Goal: Task Accomplishment & Management: Use online tool/utility

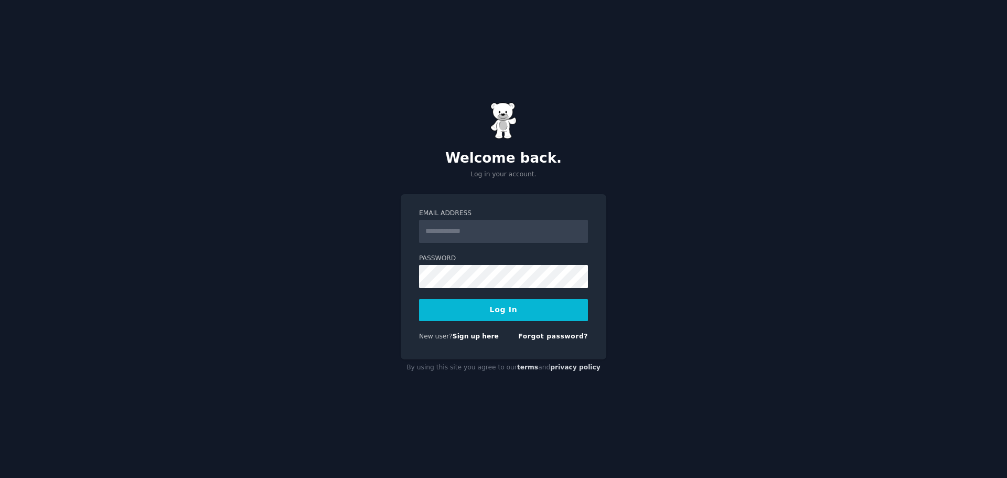
click at [0, 477] on com-1password-button at bounding box center [0, 478] width 0 height 0
click at [467, 337] on link "Sign up here" at bounding box center [476, 336] width 46 height 7
click at [541, 339] on link "Forgot password?" at bounding box center [553, 336] width 70 height 7
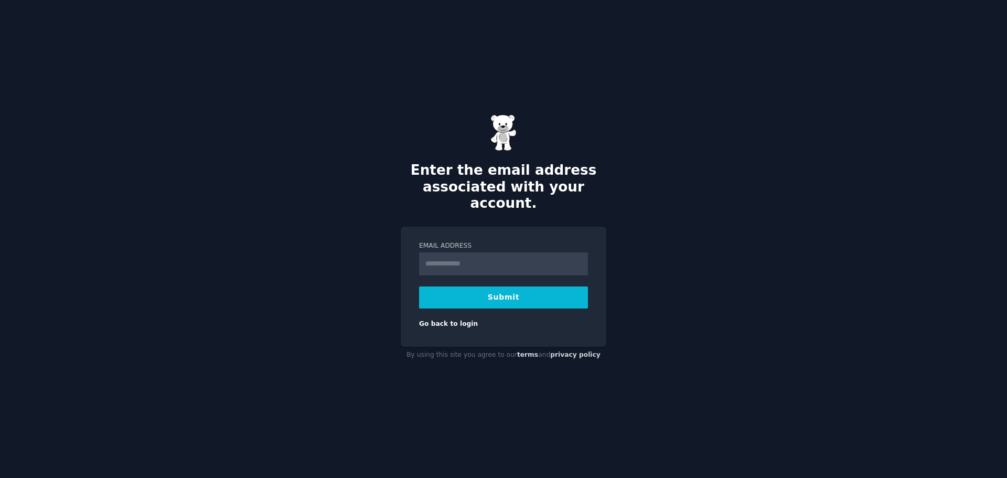
type input "**********"
click at [527, 286] on button "Submit" at bounding box center [503, 297] width 169 height 22
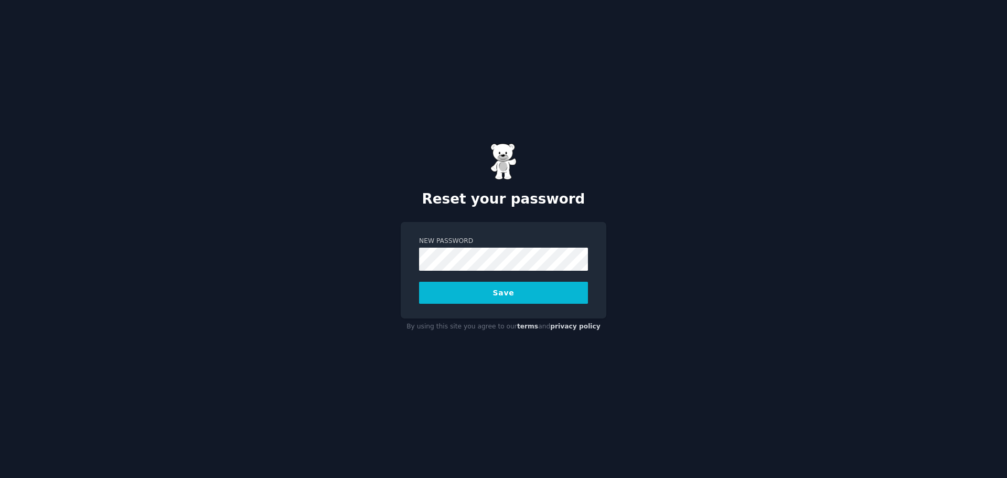
click at [648, 274] on div "Reset your password New Password Save By using this site you agree to our terms…" at bounding box center [503, 239] width 1007 height 478
click at [531, 297] on button "Save" at bounding box center [503, 293] width 169 height 22
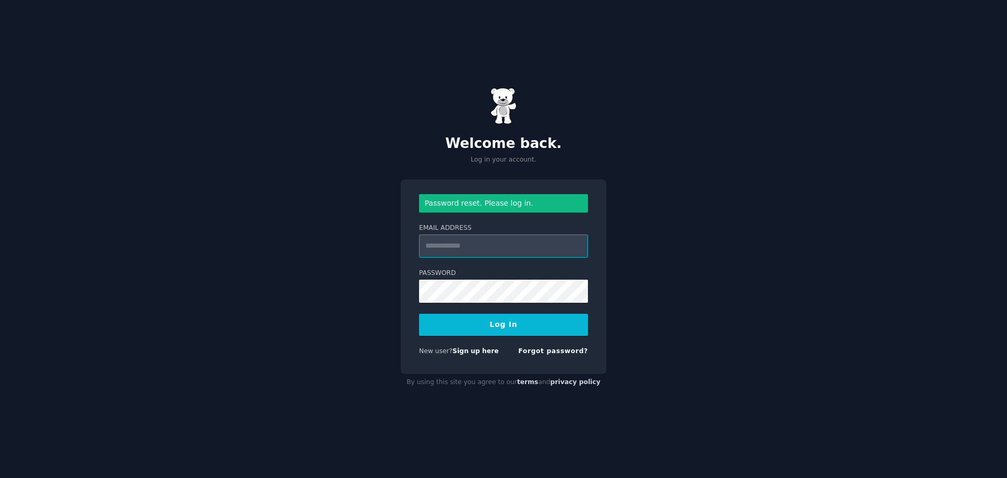
click at [499, 249] on input "Email Address" at bounding box center [503, 245] width 169 height 23
type input "**********"
click at [545, 323] on button "Log In" at bounding box center [503, 325] width 169 height 22
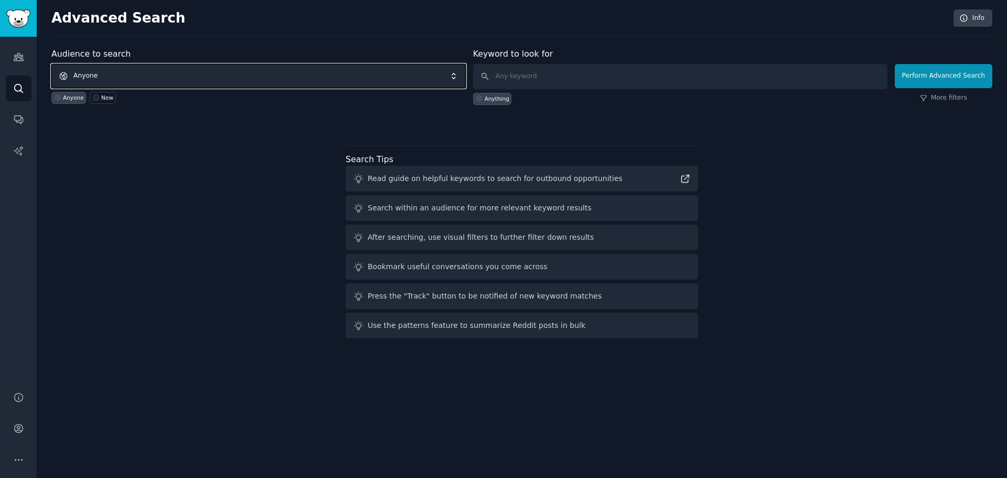
click at [385, 79] on span "Anyone" at bounding box center [258, 76] width 414 height 24
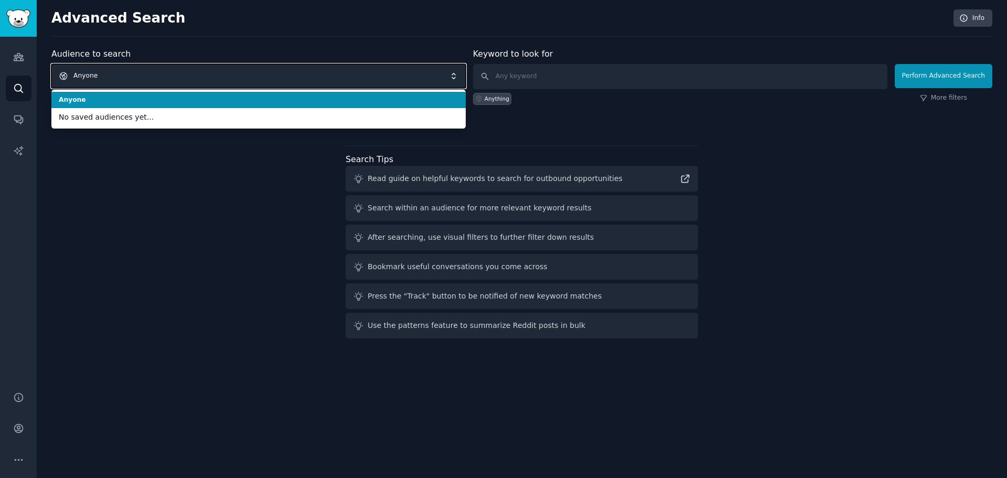
click at [385, 79] on span "Anyone" at bounding box center [258, 76] width 414 height 24
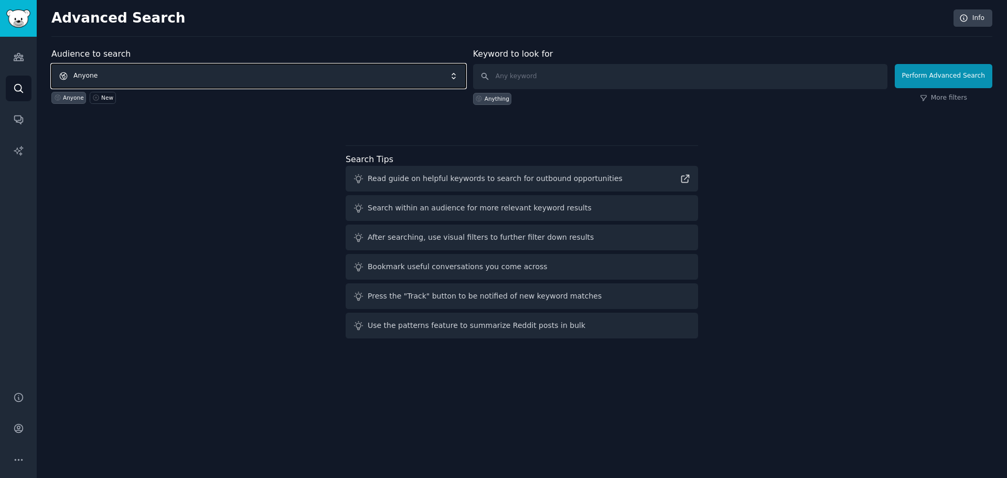
click at [345, 82] on span "Anyone" at bounding box center [258, 76] width 414 height 24
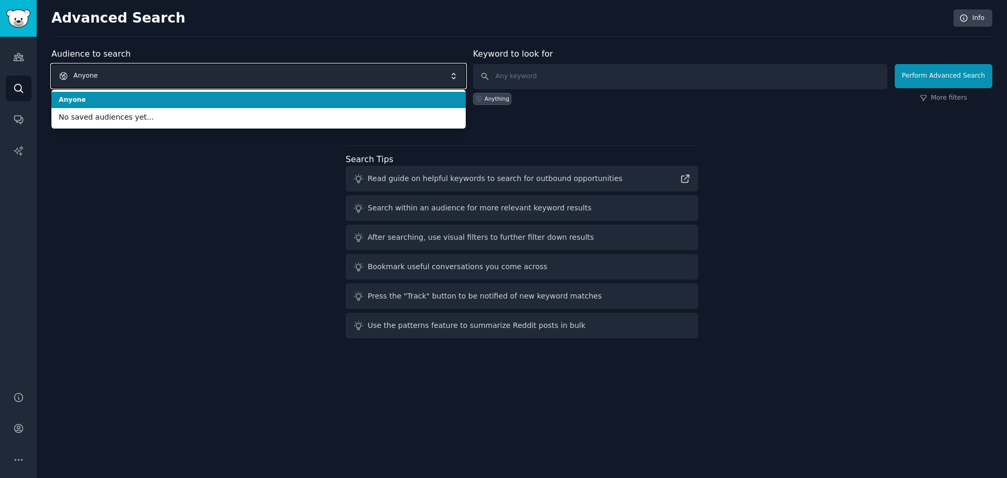
click at [345, 82] on span "Anyone" at bounding box center [258, 76] width 414 height 24
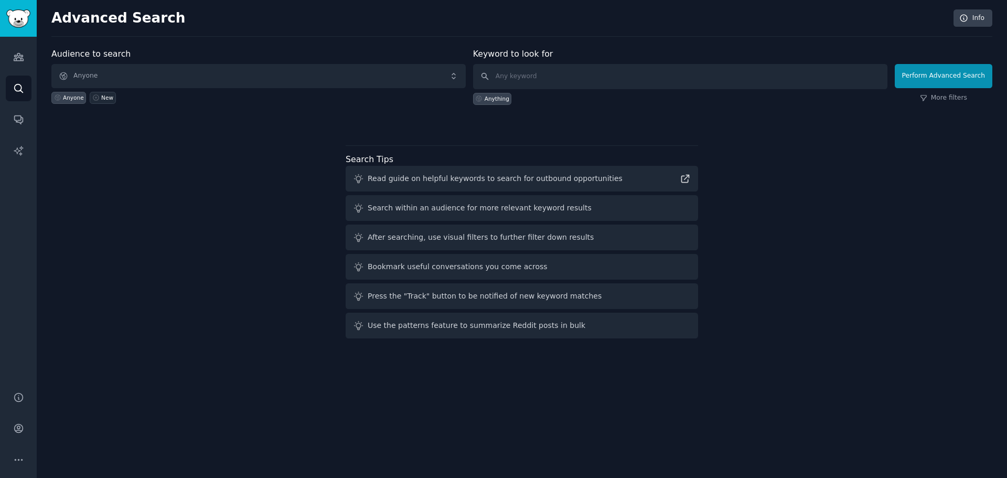
click at [108, 101] on div "New" at bounding box center [107, 97] width 12 height 7
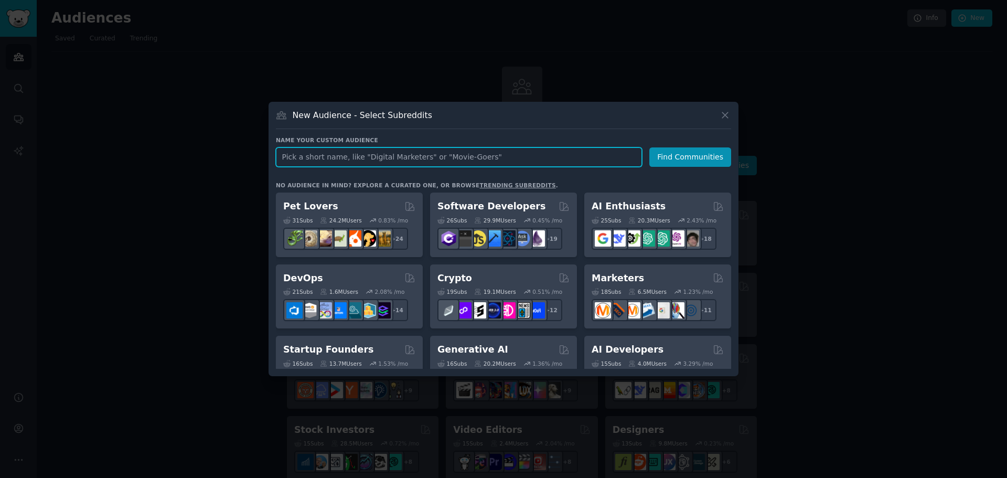
click at [574, 154] on input "text" at bounding box center [459, 156] width 366 height 19
type input "landlords"
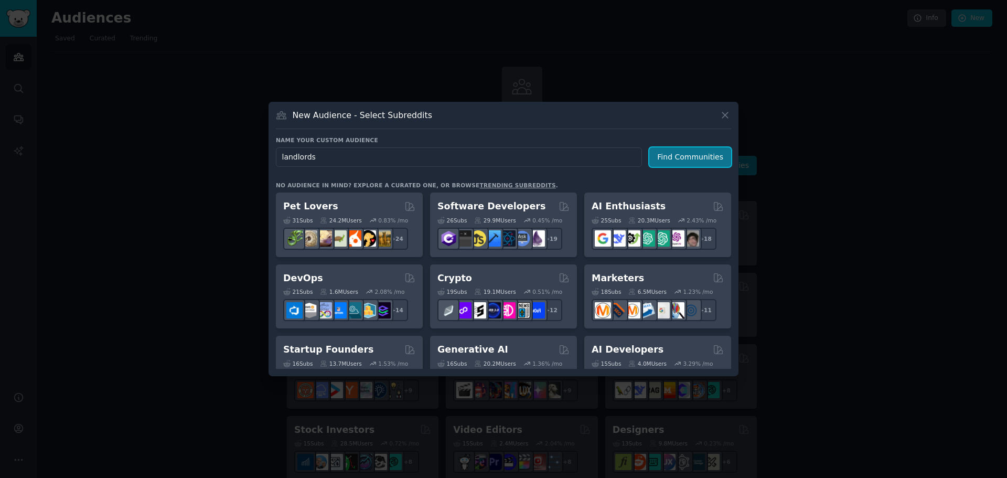
click at [674, 155] on button "Find Communities" at bounding box center [690, 156] width 82 height 19
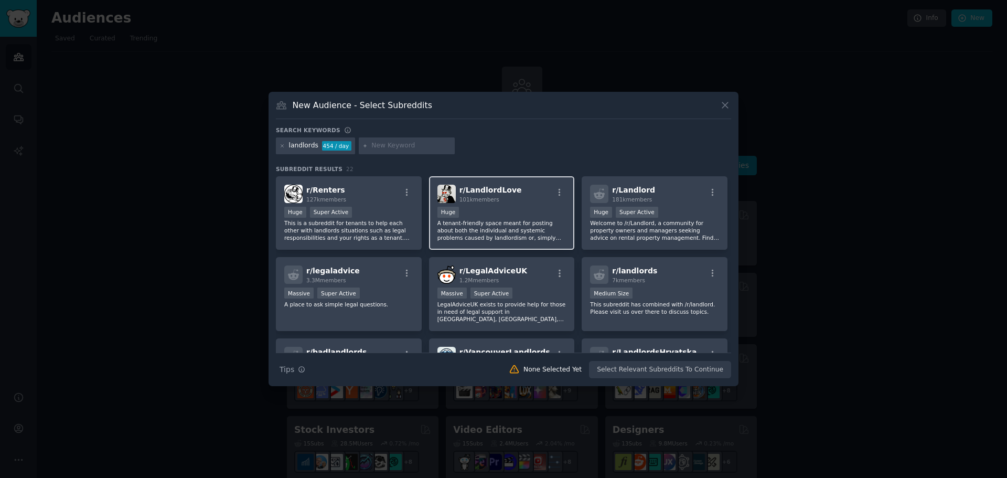
click at [525, 197] on div "r/ LandlordLove 101k members" at bounding box center [502, 194] width 129 height 18
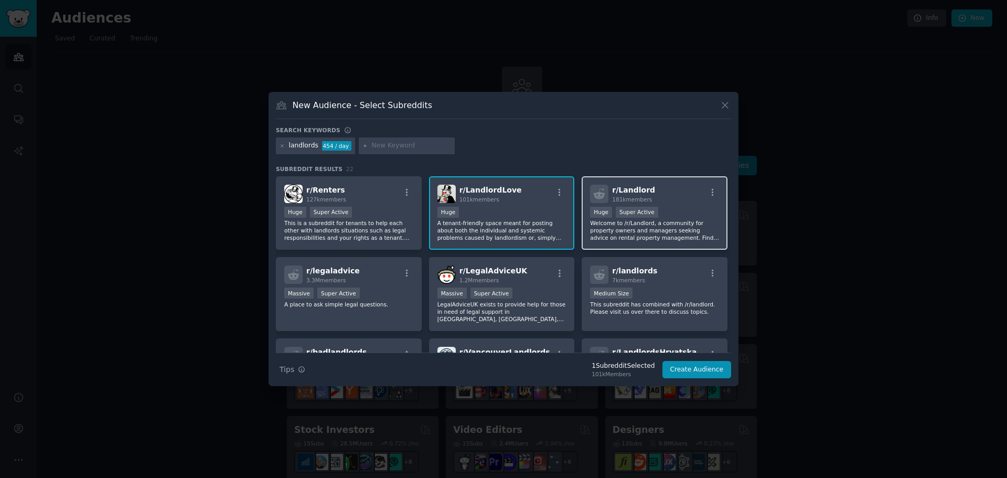
click at [649, 194] on div "r/ Landlord 181k members" at bounding box center [654, 194] width 129 height 18
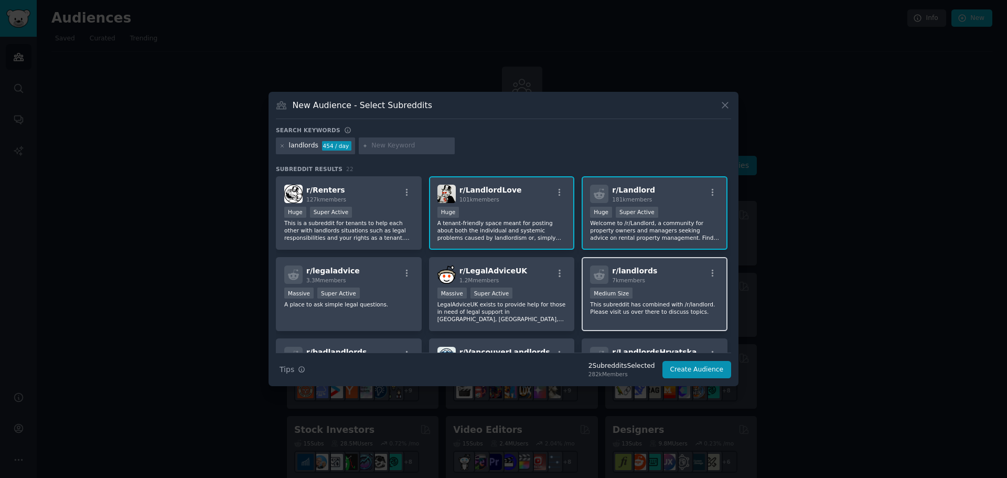
click at [668, 274] on div "r/ landlords 7k members" at bounding box center [654, 274] width 129 height 18
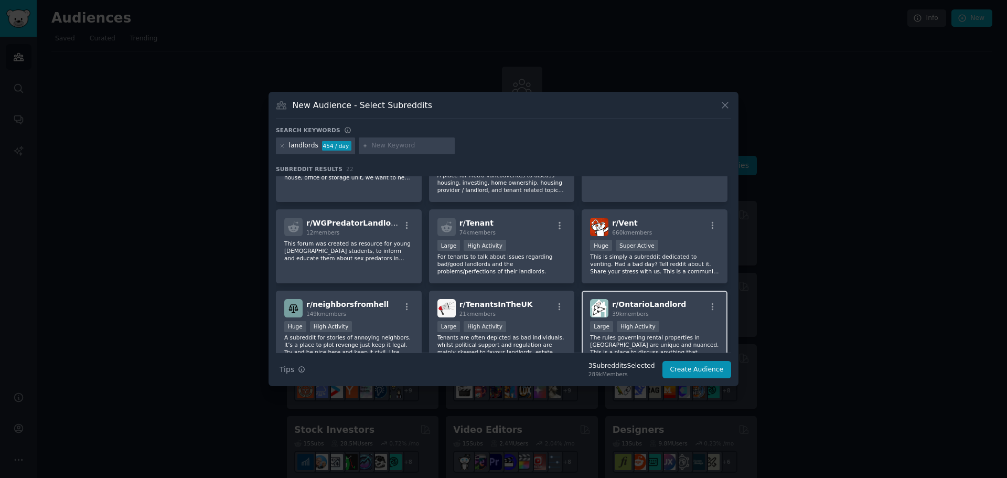
scroll to position [315, 0]
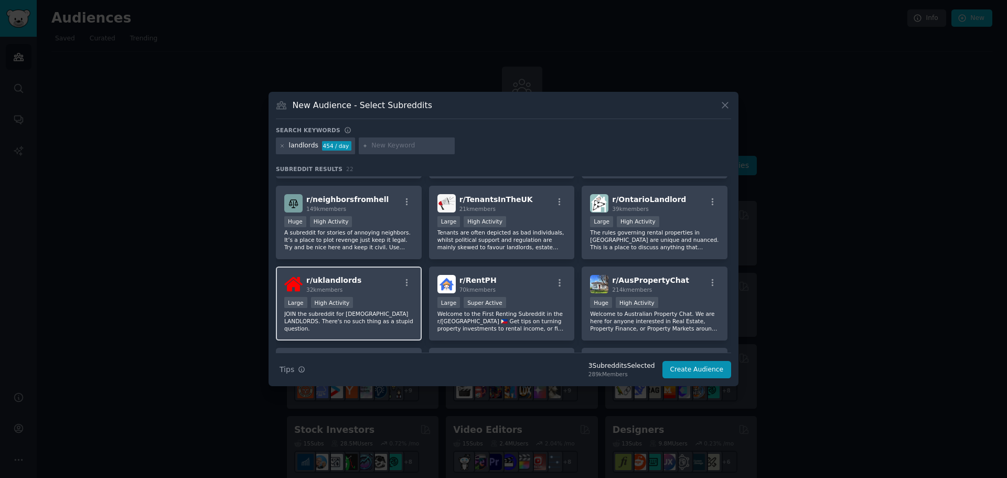
click at [382, 287] on div "r/ uklandlords 32k members" at bounding box center [348, 284] width 129 height 18
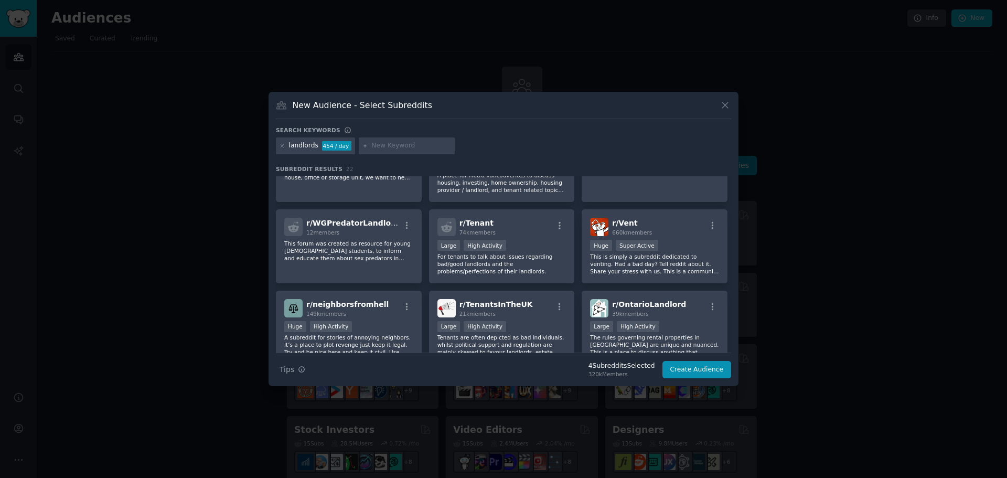
scroll to position [0, 0]
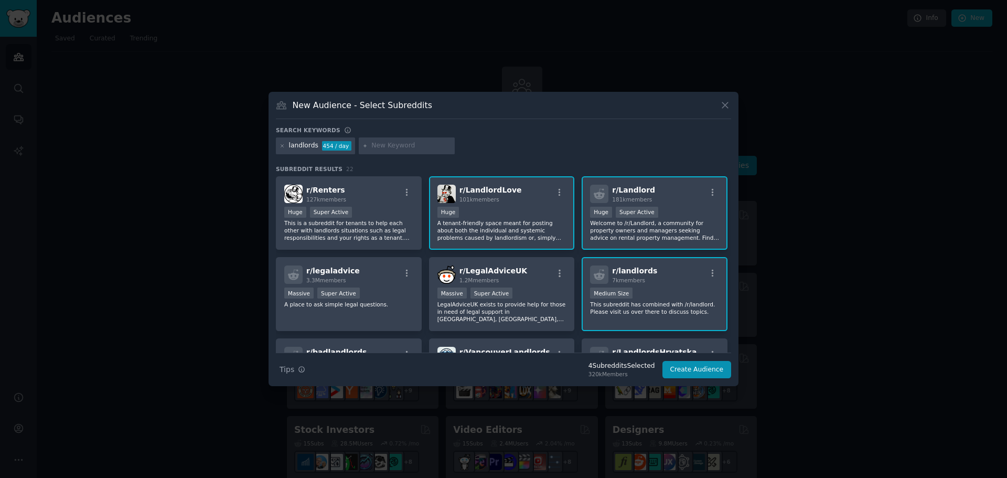
click at [679, 266] on div "r/ landlords 7k members" at bounding box center [654, 274] width 129 height 18
click at [686, 373] on button "Create Audience" at bounding box center [697, 370] width 69 height 18
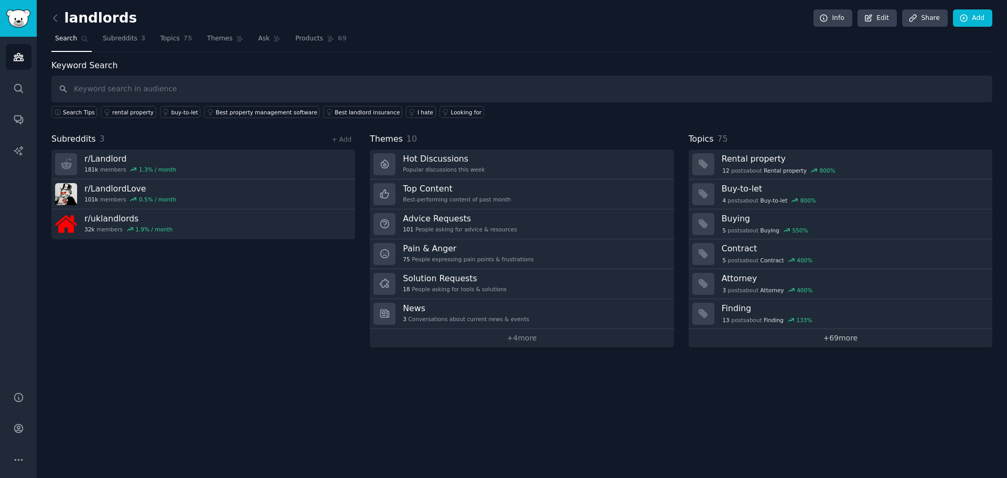
click at [851, 337] on link "+ 69 more" at bounding box center [841, 338] width 304 height 18
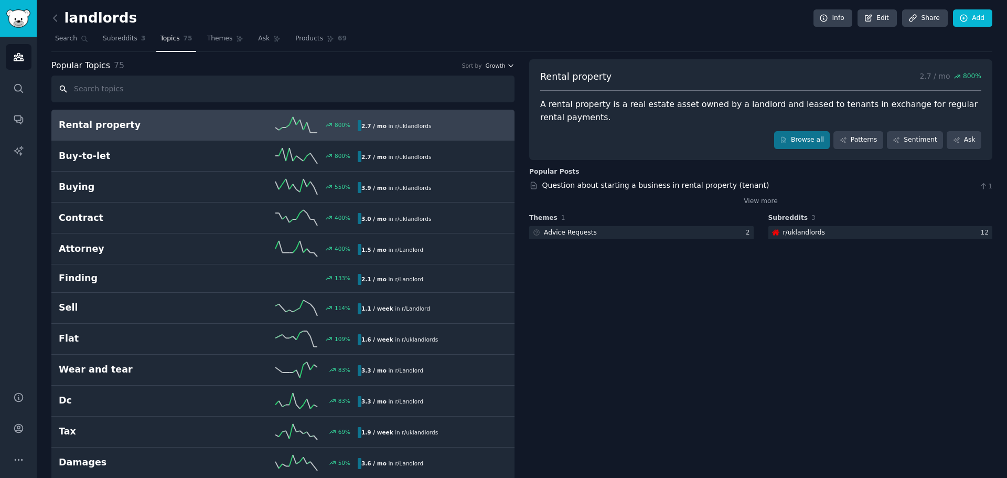
click at [503, 67] on span "Growth" at bounding box center [495, 65] width 20 height 7
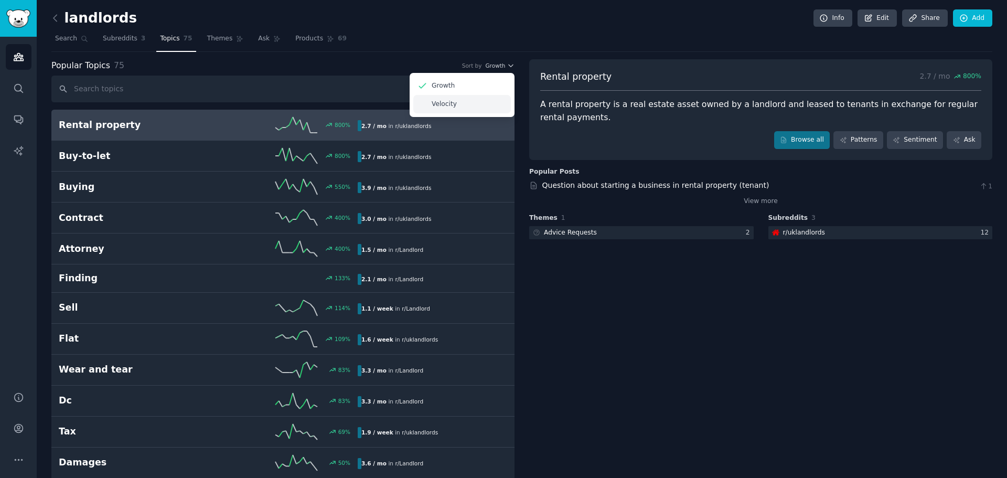
click at [464, 105] on div "Velocity" at bounding box center [462, 104] width 98 height 18
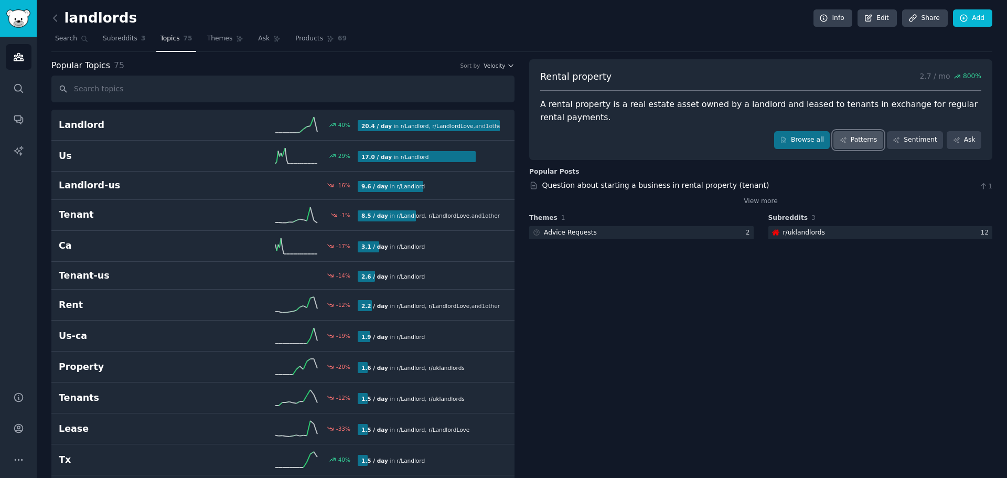
click at [868, 143] on link "Patterns" at bounding box center [858, 140] width 49 height 18
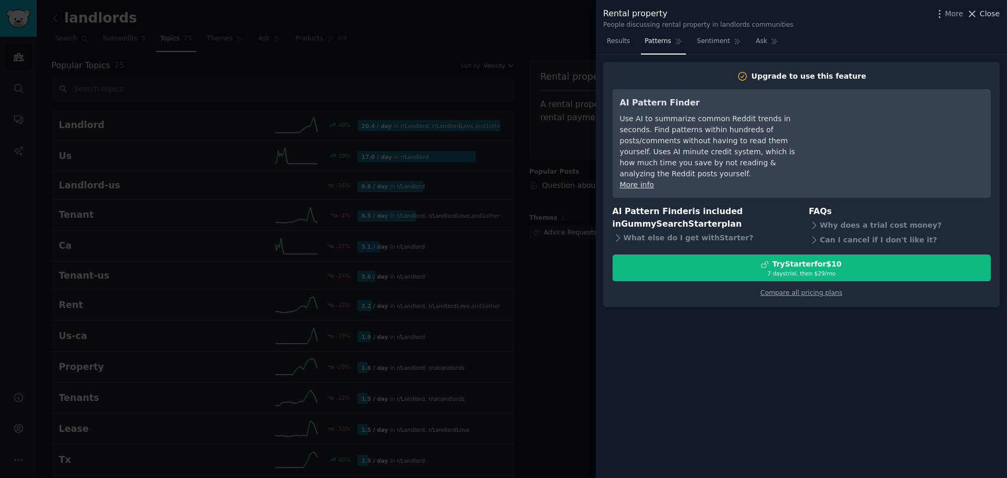
click at [990, 17] on span "Close" at bounding box center [990, 13] width 20 height 11
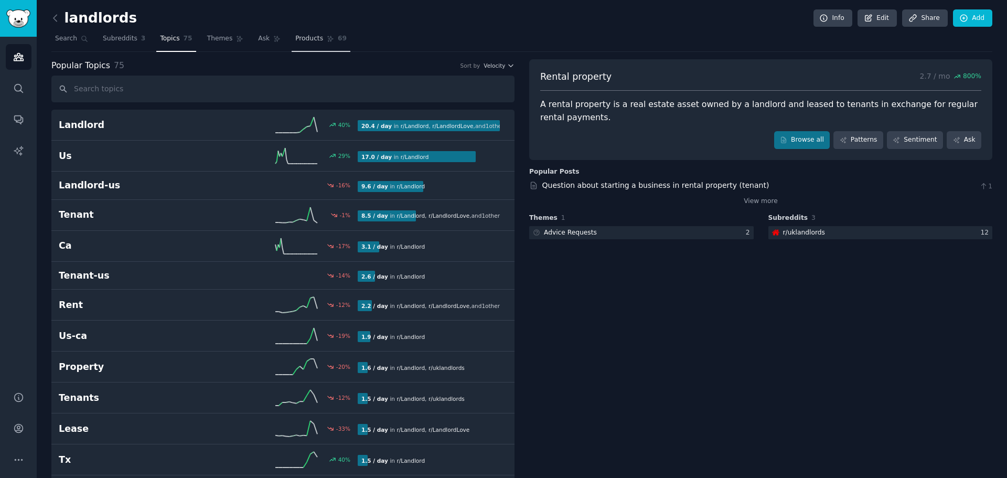
click at [299, 41] on span "Products" at bounding box center [309, 38] width 28 height 9
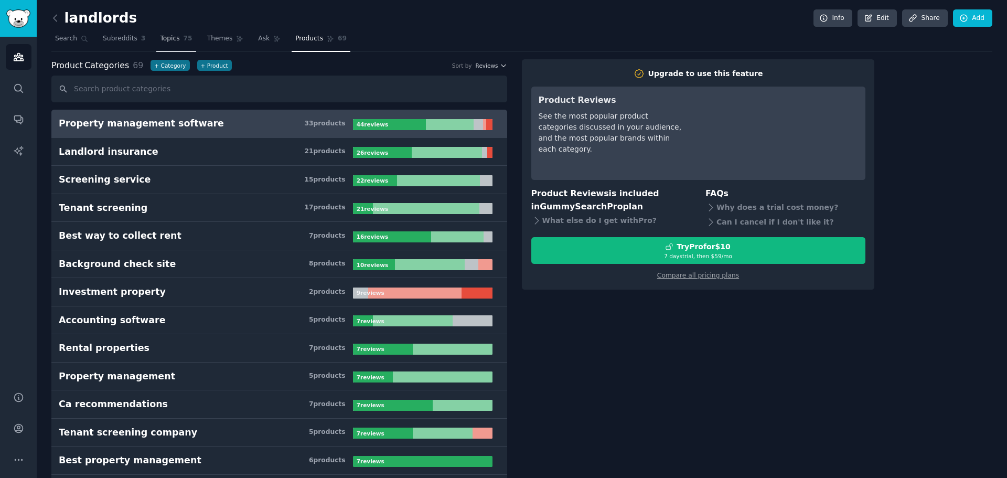
click at [184, 41] on span "75" at bounding box center [188, 38] width 9 height 9
